Goal: Task Accomplishment & Management: Use online tool/utility

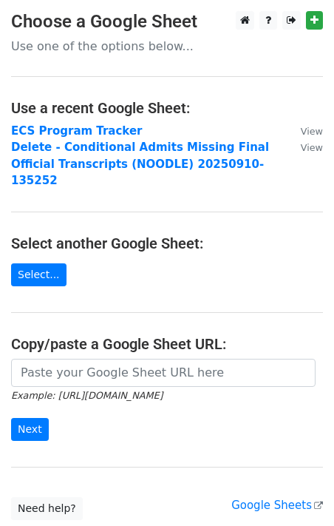
click at [46, 273] on main "Choose a Google Sheet Use one of the options below... Use a recent Google Sheet…" at bounding box center [167, 265] width 334 height 509
click at [50, 263] on link "Select..." at bounding box center [38, 274] width 55 height 23
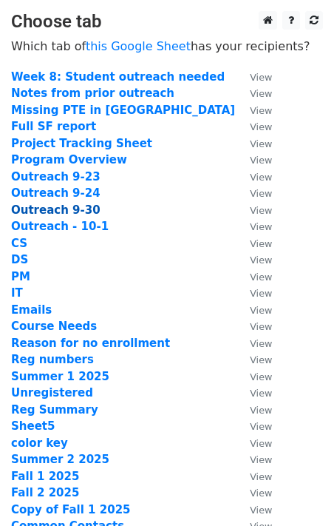
click at [53, 206] on strong "Outreach 9-30" at bounding box center [55, 209] width 89 height 13
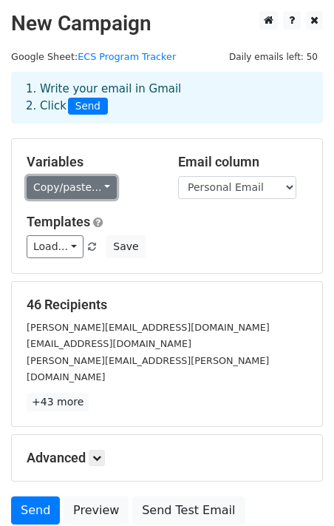
click at [86, 192] on link "Copy/paste..." at bounding box center [72, 187] width 90 height 23
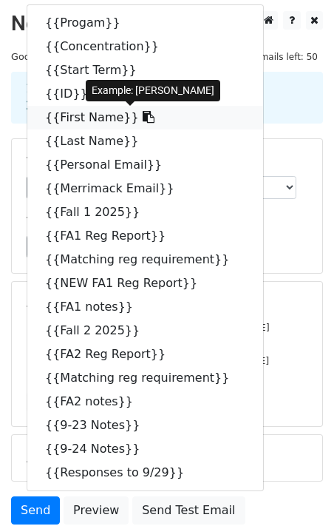
click at [113, 116] on link "{{First Name}}" at bounding box center [145, 118] width 236 height 24
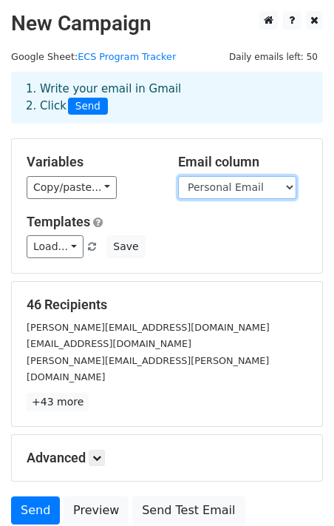
click at [200, 186] on select "Progam Concentration Start Term ID First Name Last Name Personal Email Merrimac…" at bounding box center [237, 187] width 118 height 23
